Goal: Information Seeking & Learning: Learn about a topic

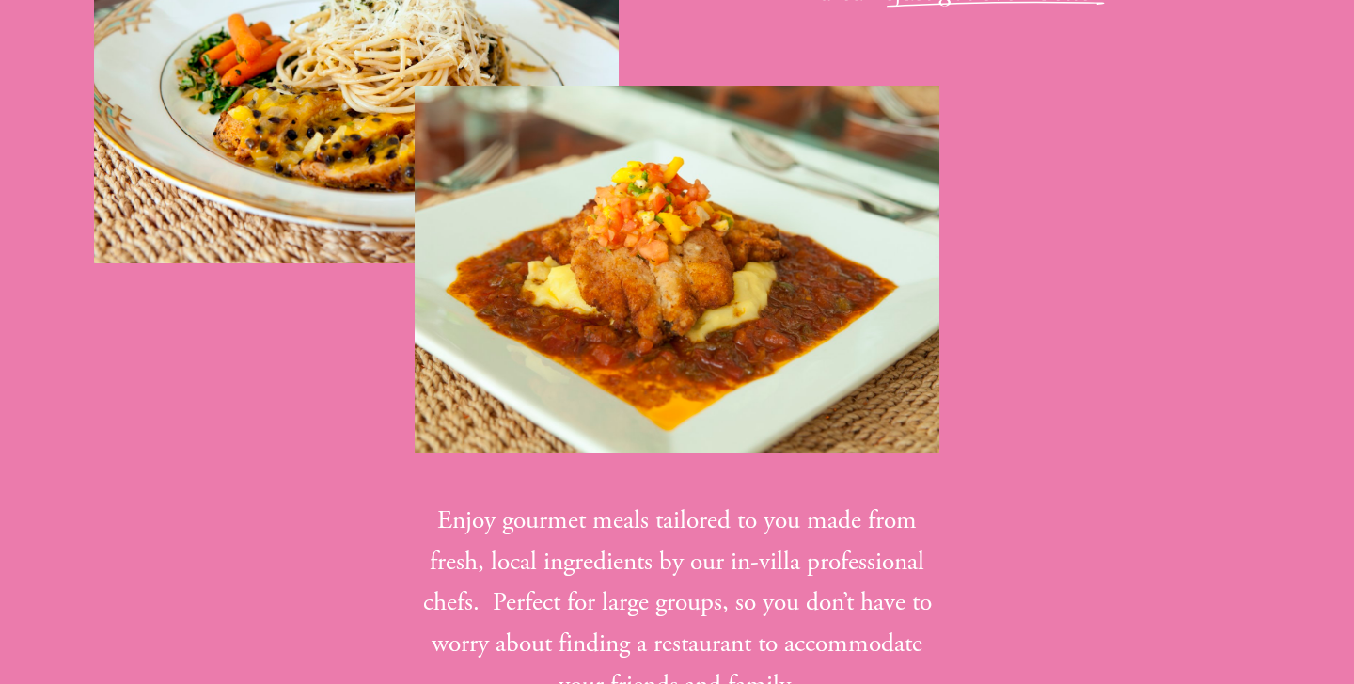
scroll to position [3452, 0]
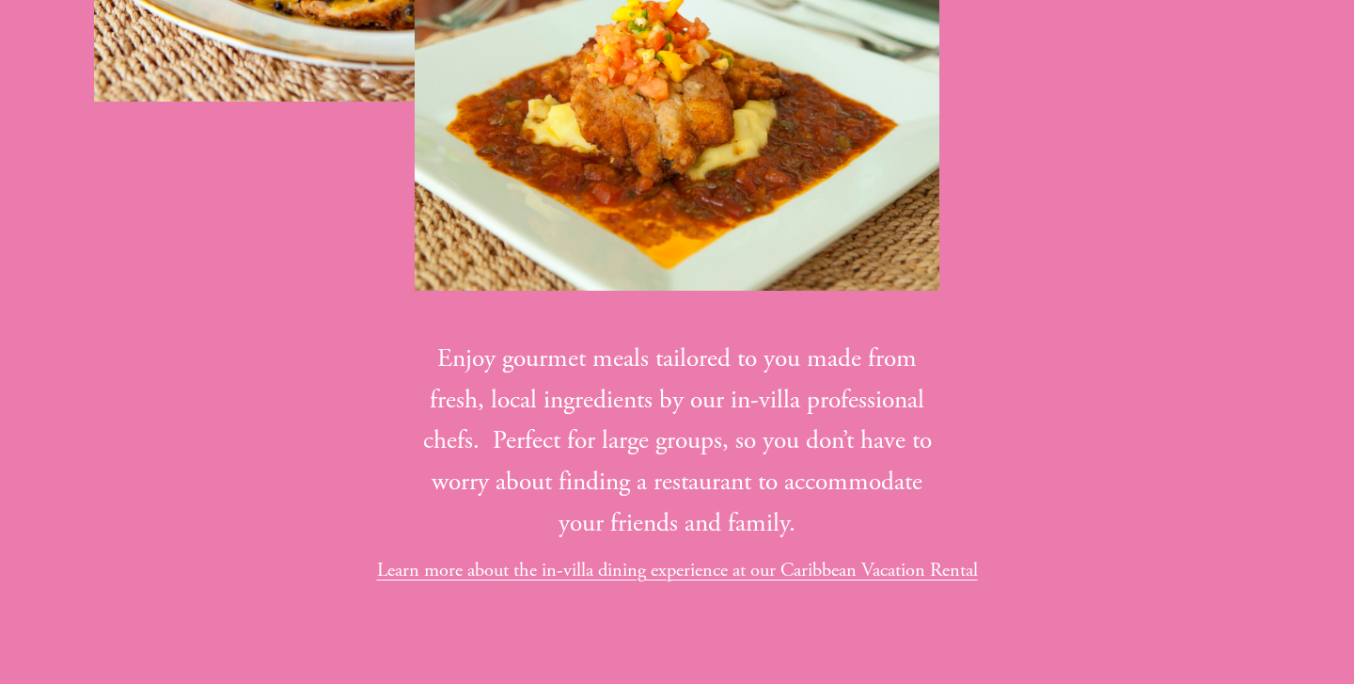
click at [582, 558] on link "Learn more about the in-villa dining experience at our Caribbean Vacation Rental" at bounding box center [677, 570] width 601 height 24
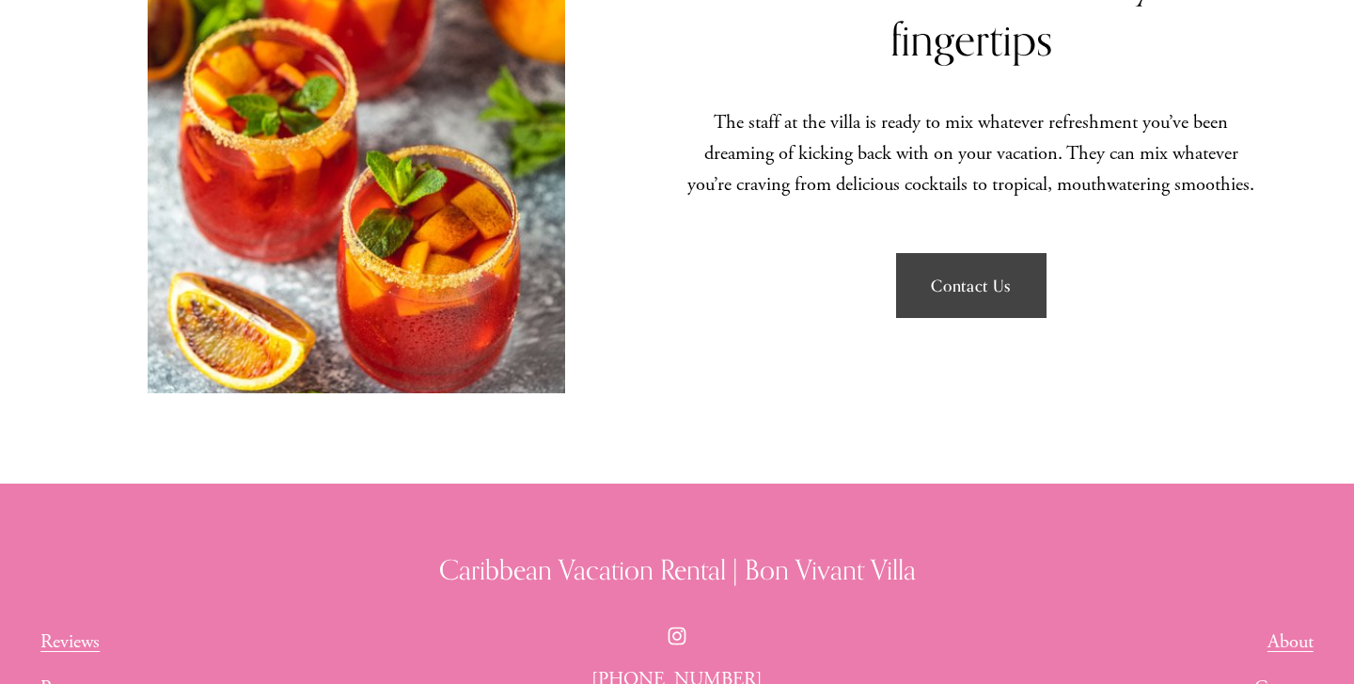
scroll to position [2371, 0]
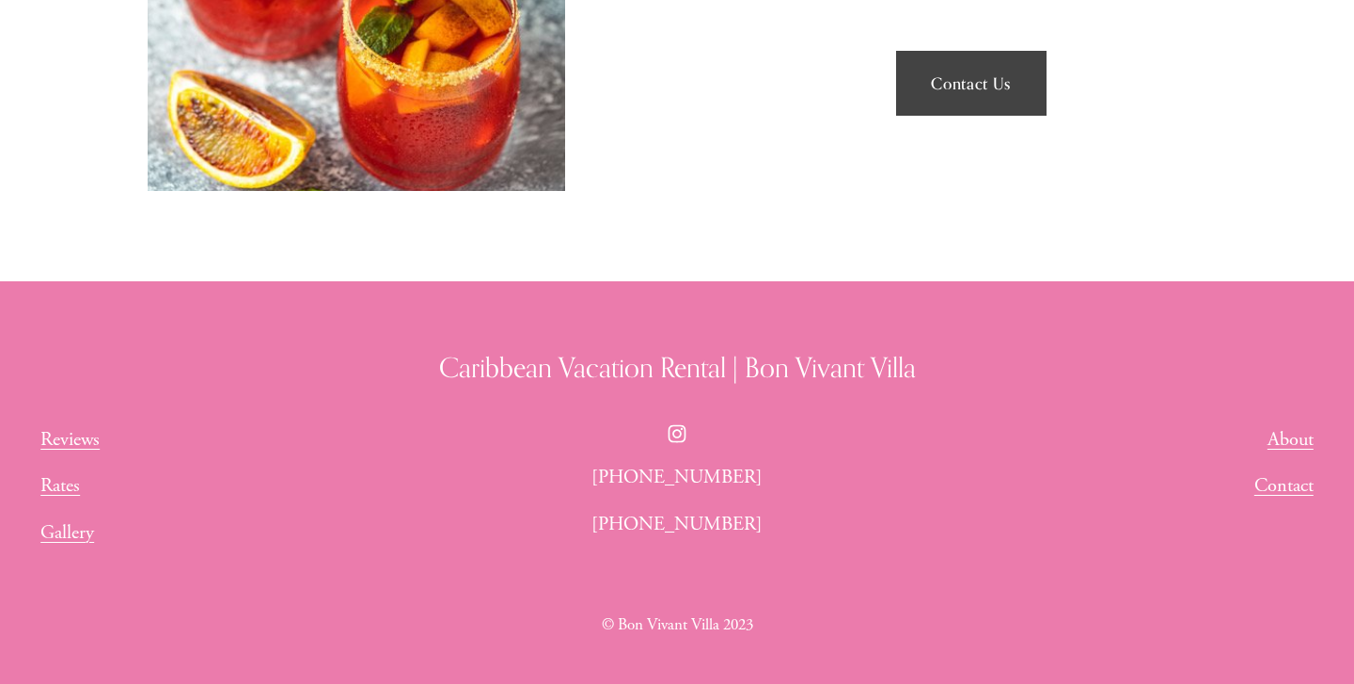
click at [67, 470] on link "Rates" at bounding box center [59, 485] width 39 height 31
